Goal: Task Accomplishment & Management: Manage account settings

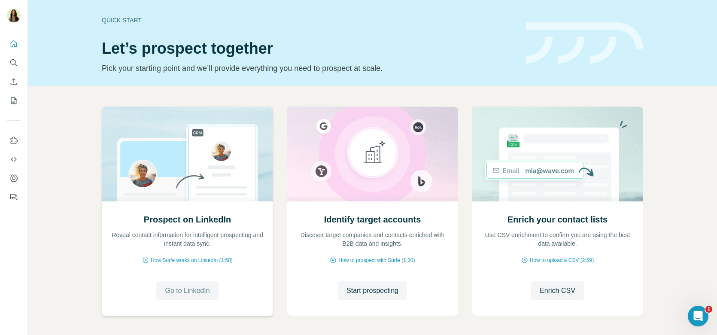
click at [184, 292] on span "Go to LinkedIn" at bounding box center [187, 290] width 45 height 10
click at [376, 286] on span "Start prospecting" at bounding box center [372, 290] width 52 height 10
click at [381, 286] on span "Start prospecting" at bounding box center [372, 290] width 52 height 10
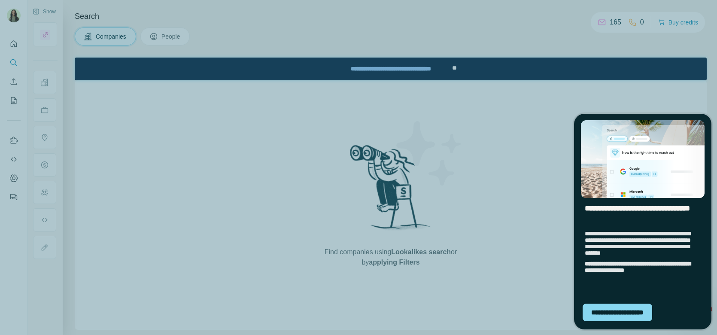
click at [608, 128] on img "entering slideout" at bounding box center [643, 159] width 124 height 78
click at [590, 62] on div "**********" at bounding box center [358, 167] width 717 height 335
click at [133, 51] on div "**********" at bounding box center [358, 167] width 717 height 335
click at [639, 314] on div "**********" at bounding box center [617, 312] width 70 height 18
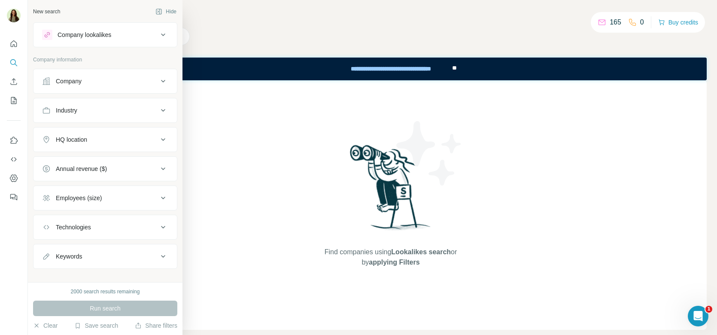
click at [95, 85] on button "Company" at bounding box center [104, 81] width 143 height 21
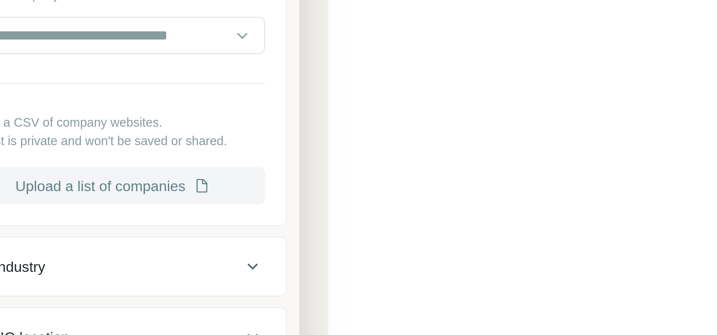
click at [100, 178] on button "Upload a list of companies" at bounding box center [105, 180] width 126 height 15
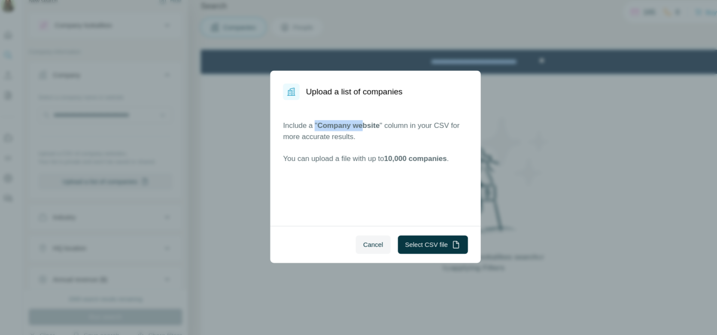
drag, startPoint x: 303, startPoint y: 125, endPoint x: 348, endPoint y: 127, distance: 45.5
click at [350, 127] on p "Include a " Company website " column in your CSV for more accurate results." at bounding box center [358, 134] width 173 height 21
click at [376, 130] on p "Include a " Company website " column in your CSV for more accurate results." at bounding box center [358, 134] width 173 height 21
click at [362, 233] on button "Cancel" at bounding box center [356, 240] width 33 height 17
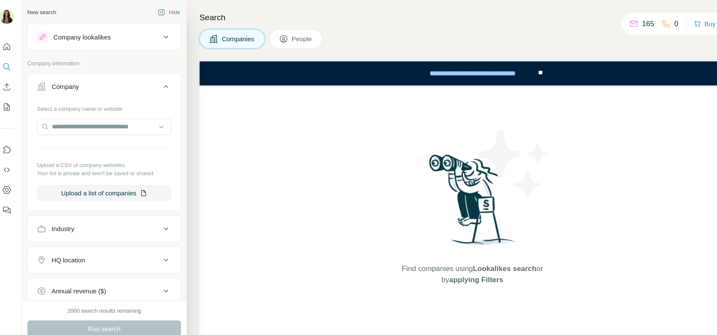
click at [109, 42] on button "Company lookalikes" at bounding box center [104, 34] width 143 height 21
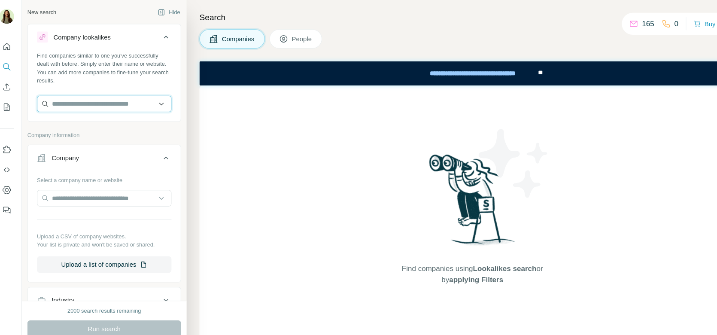
click at [92, 92] on input "text" at bounding box center [105, 97] width 126 height 15
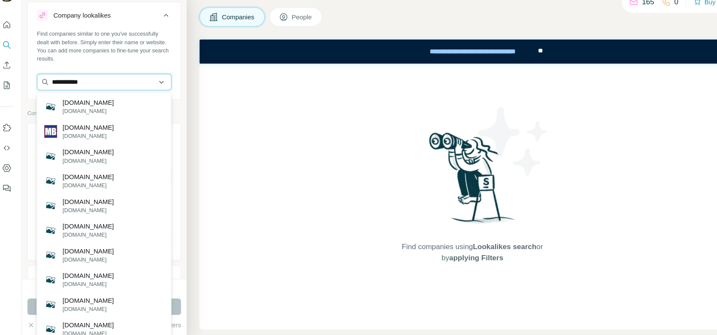
click at [95, 98] on input "**********" at bounding box center [105, 97] width 126 height 15
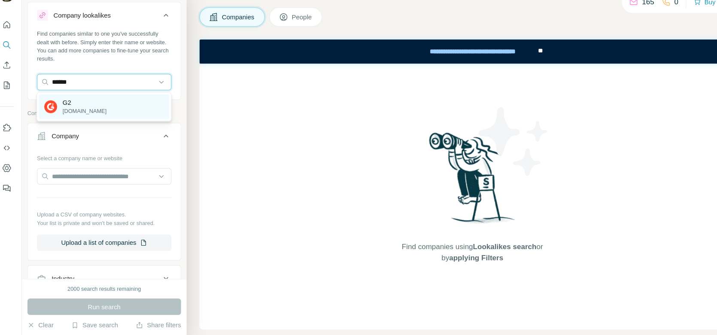
type input "******"
click at [96, 131] on div "G2 [DOMAIN_NAME]" at bounding box center [105, 120] width 122 height 23
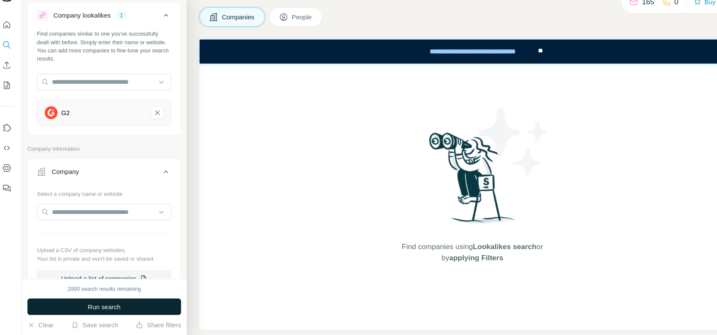
click at [95, 309] on span "Run search" at bounding box center [105, 308] width 31 height 9
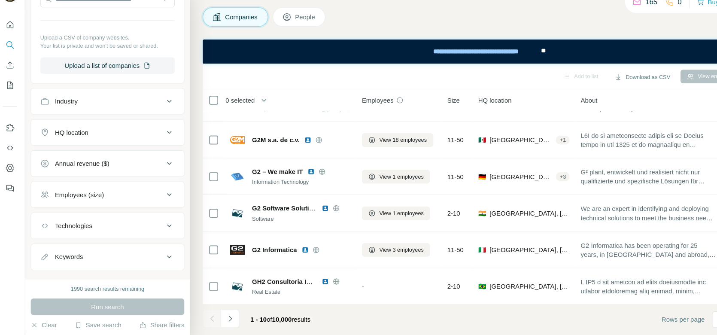
scroll to position [212, 0]
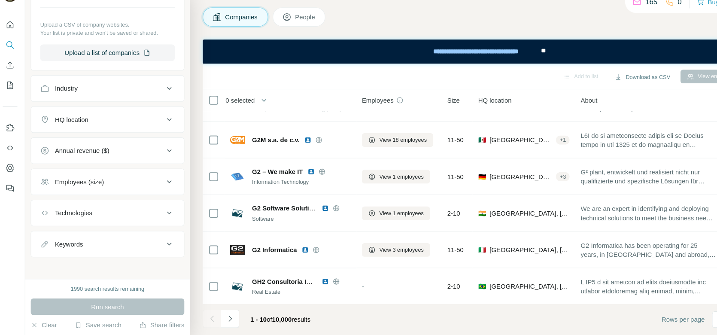
click at [270, 42] on button "People" at bounding box center [285, 36] width 50 height 18
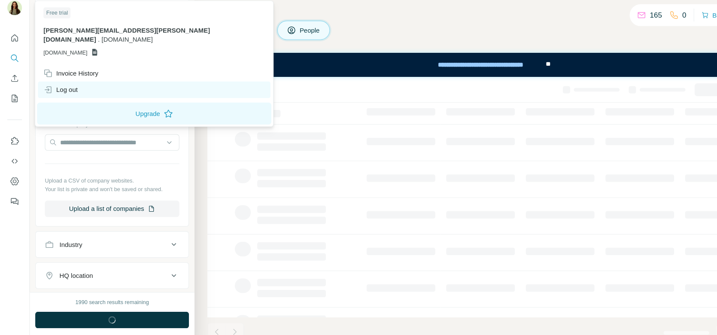
click at [64, 88] on div "Log out" at bounding box center [57, 92] width 32 height 9
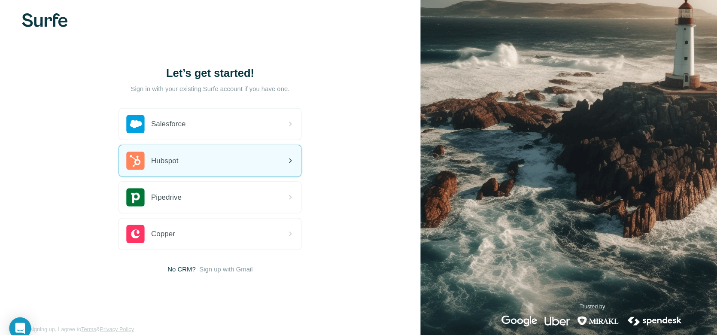
click at [179, 154] on div "Hubspot" at bounding box center [197, 158] width 171 height 29
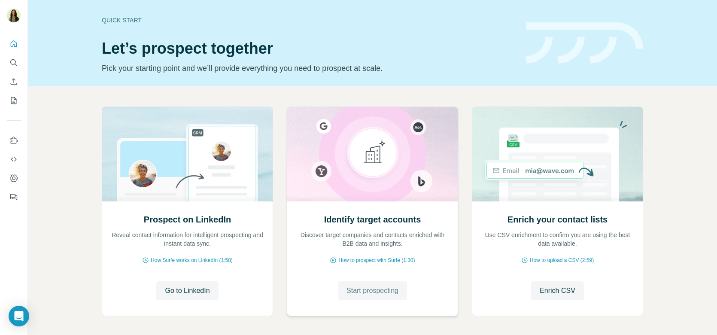
click at [355, 292] on span "Start prospecting" at bounding box center [372, 290] width 52 height 10
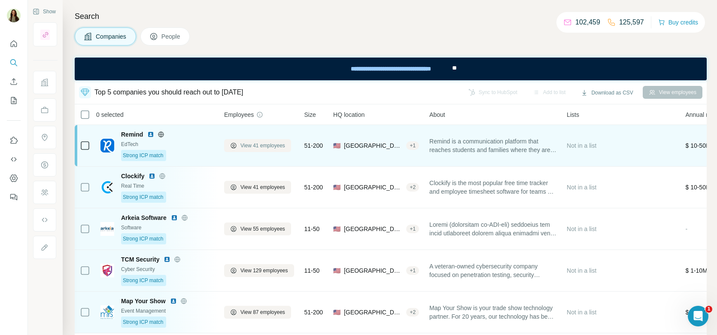
click at [261, 144] on span "View 41 employees" at bounding box center [262, 146] width 45 height 8
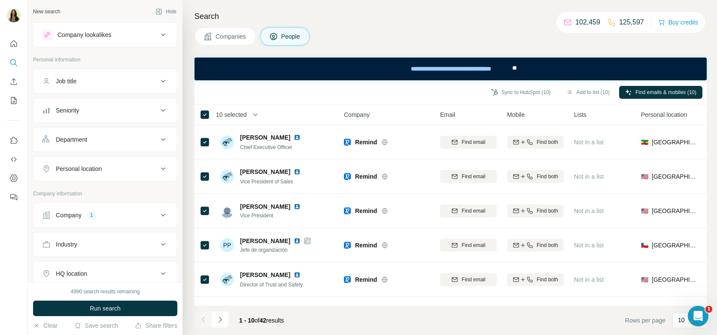
click at [246, 112] on span "10 selected" at bounding box center [231, 114] width 31 height 9
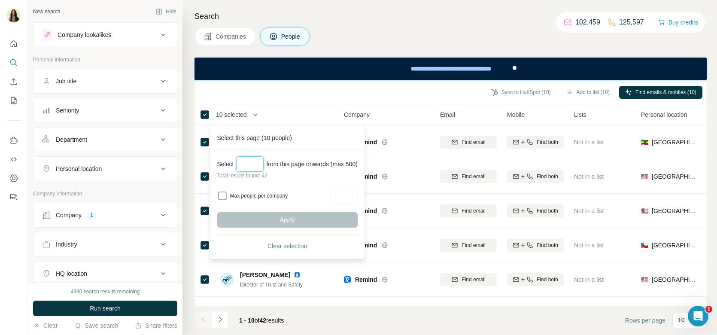
click at [246, 162] on input "Select a number (up to 500)" at bounding box center [249, 163] width 27 height 15
type input "***"
click at [300, 103] on div "Sync to HubSpot (10) Add to list (10) Find emails & mobiles (10)" at bounding box center [450, 92] width 512 height 24
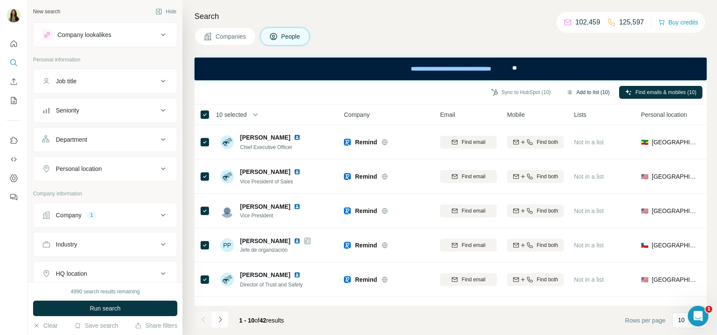
click at [582, 91] on button "Add to list (10)" at bounding box center [587, 92] width 55 height 13
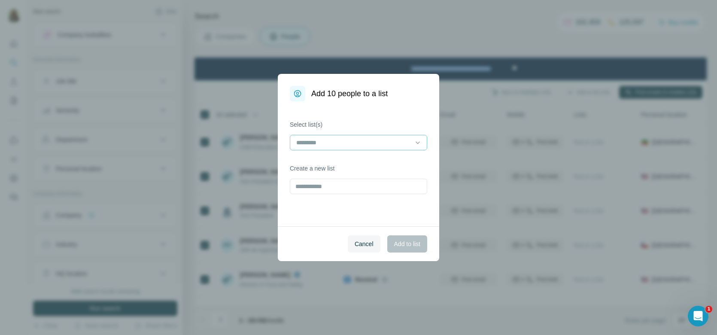
click at [341, 144] on input at bounding box center [353, 142] width 116 height 9
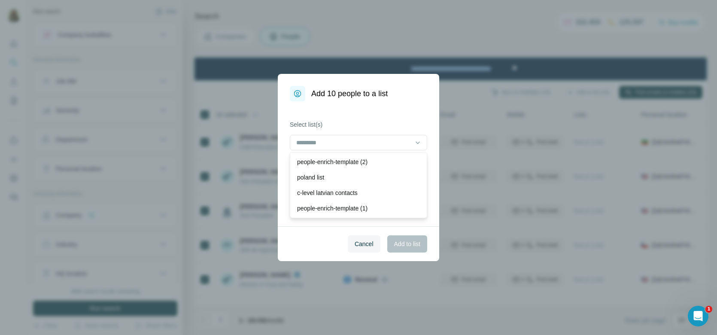
click at [354, 119] on div "Select list(s) Create a new list" at bounding box center [358, 163] width 161 height 125
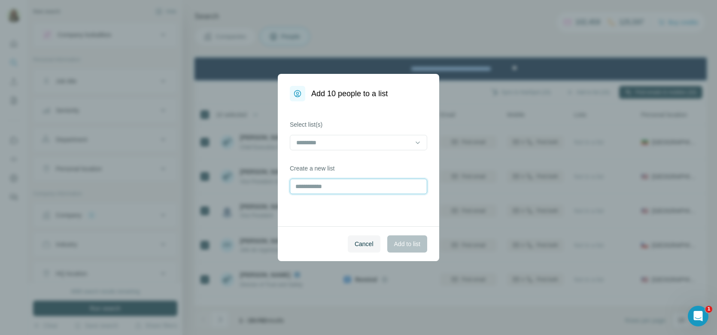
click at [331, 179] on input "text" at bounding box center [358, 186] width 137 height 15
type input "****"
click at [406, 248] on button "Add to list" at bounding box center [407, 243] width 40 height 17
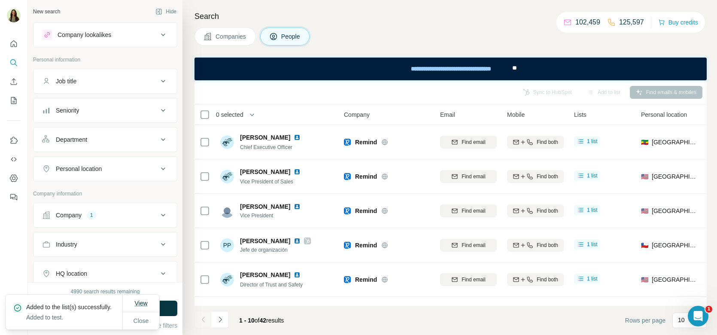
click at [135, 301] on span "View" at bounding box center [140, 303] width 13 height 7
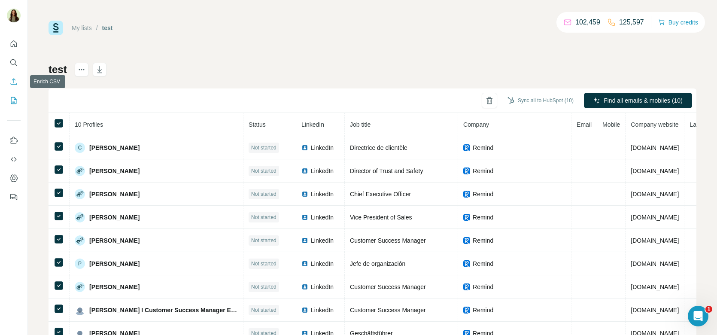
click at [15, 82] on icon "Enrich CSV" at bounding box center [13, 81] width 9 height 9
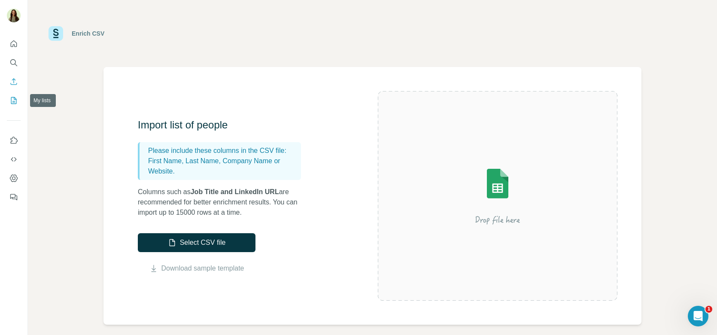
click at [13, 100] on icon "My lists" at bounding box center [13, 100] width 9 height 9
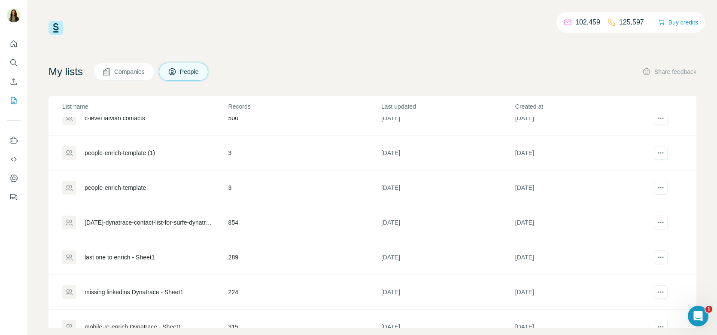
scroll to position [121, 0]
click at [192, 221] on div "8sept-dynatrace-contact-list-for-surfe-dynatrace - contact-list-for-surfe-dynat…" at bounding box center [149, 221] width 129 height 9
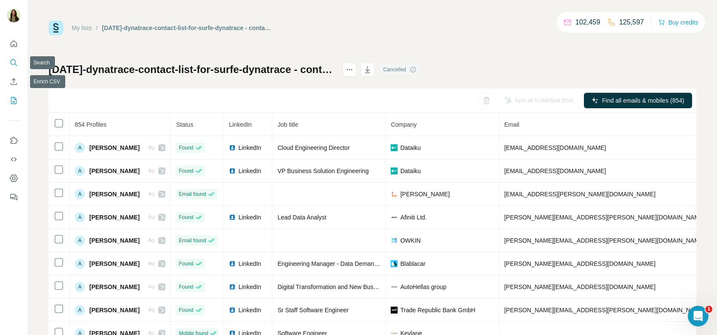
click at [12, 64] on icon "Search" at bounding box center [13, 62] width 6 height 6
